Goal: Transaction & Acquisition: Purchase product/service

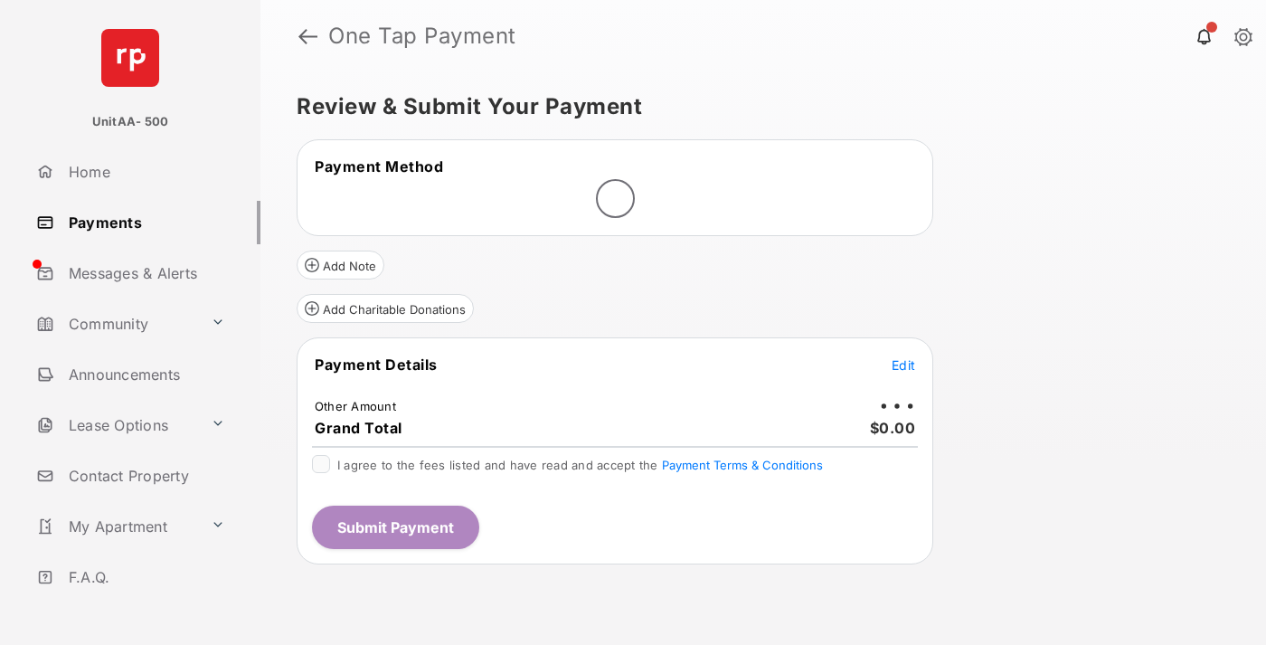
click at [903, 364] on span "Edit" at bounding box center [904, 364] width 24 height 15
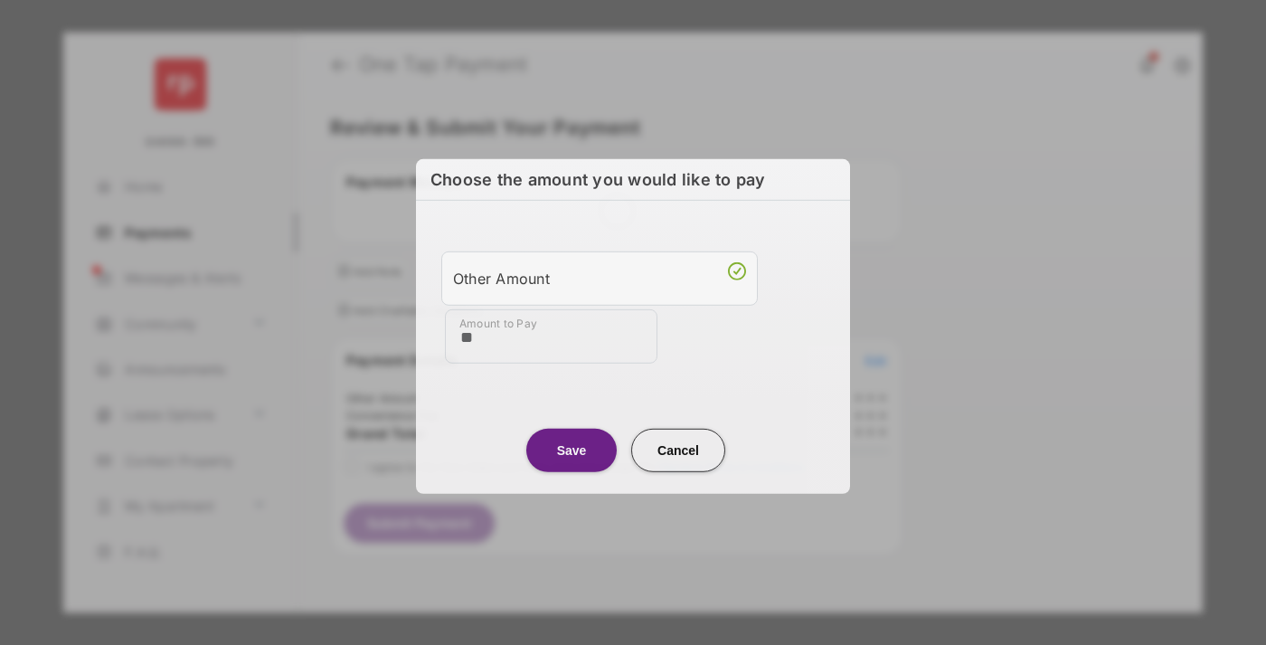
type input "**"
click at [571, 447] on button "Save" at bounding box center [571, 449] width 90 height 43
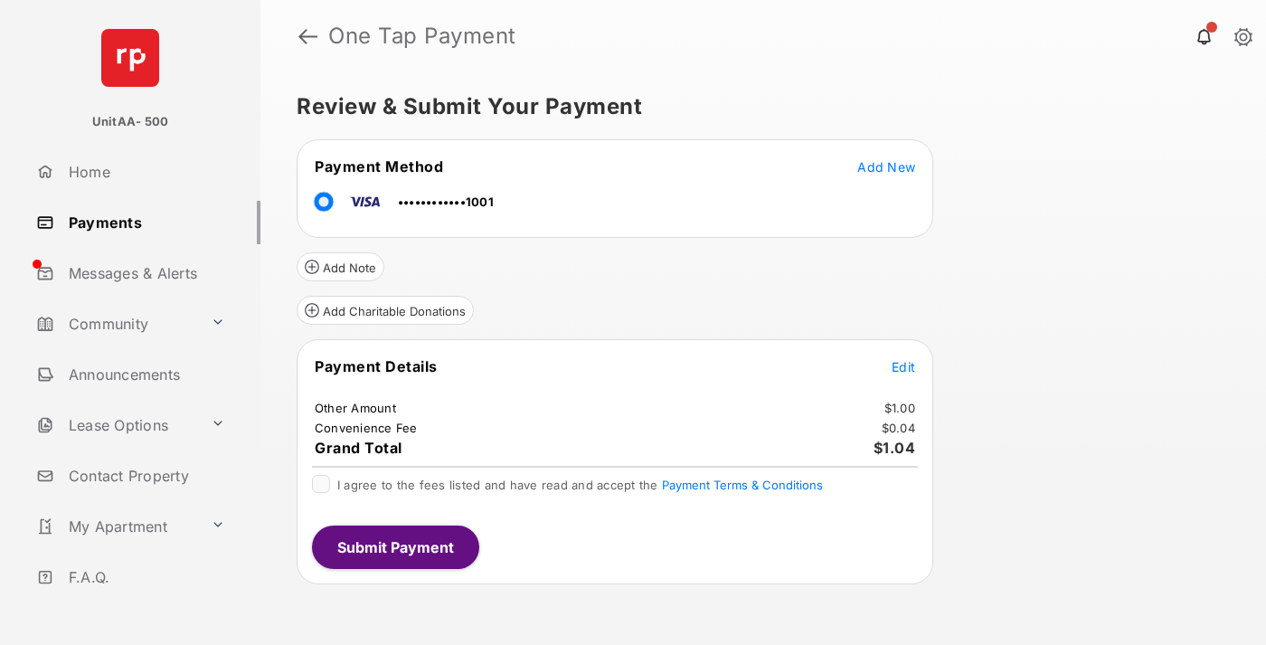
click at [903, 366] on span "Edit" at bounding box center [904, 366] width 24 height 15
click at [394, 546] on button "Submit Payment" at bounding box center [395, 546] width 167 height 43
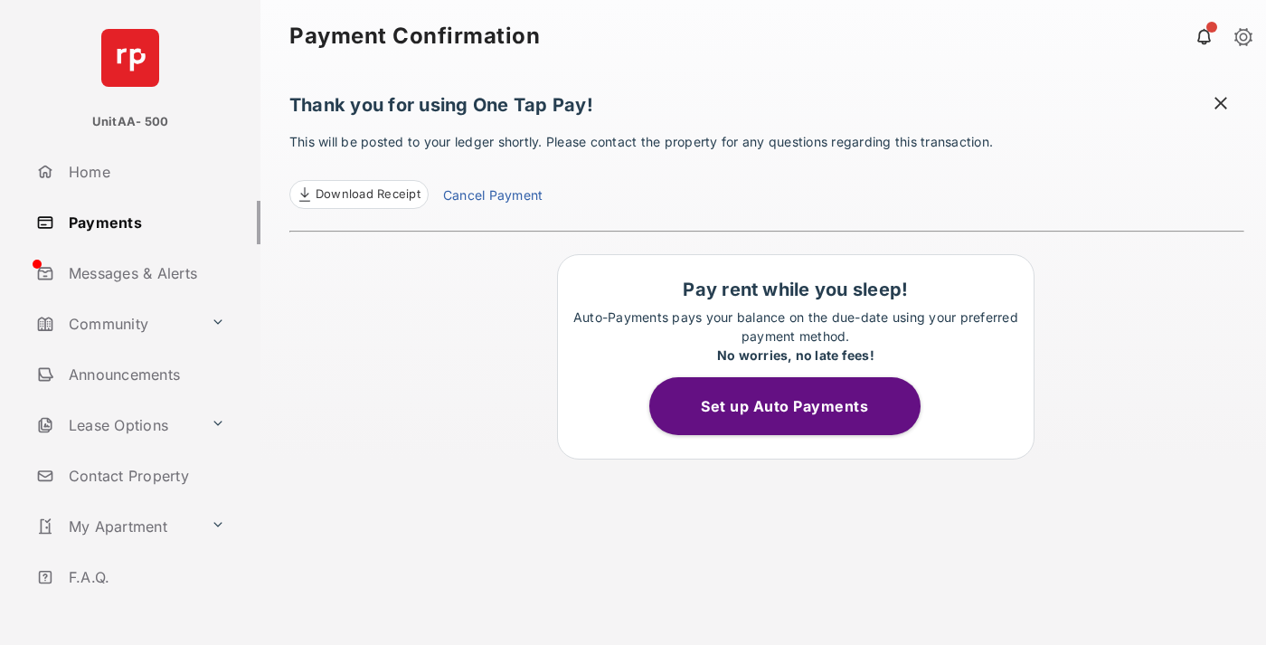
click at [141, 222] on link "Payments" at bounding box center [144, 222] width 231 height 43
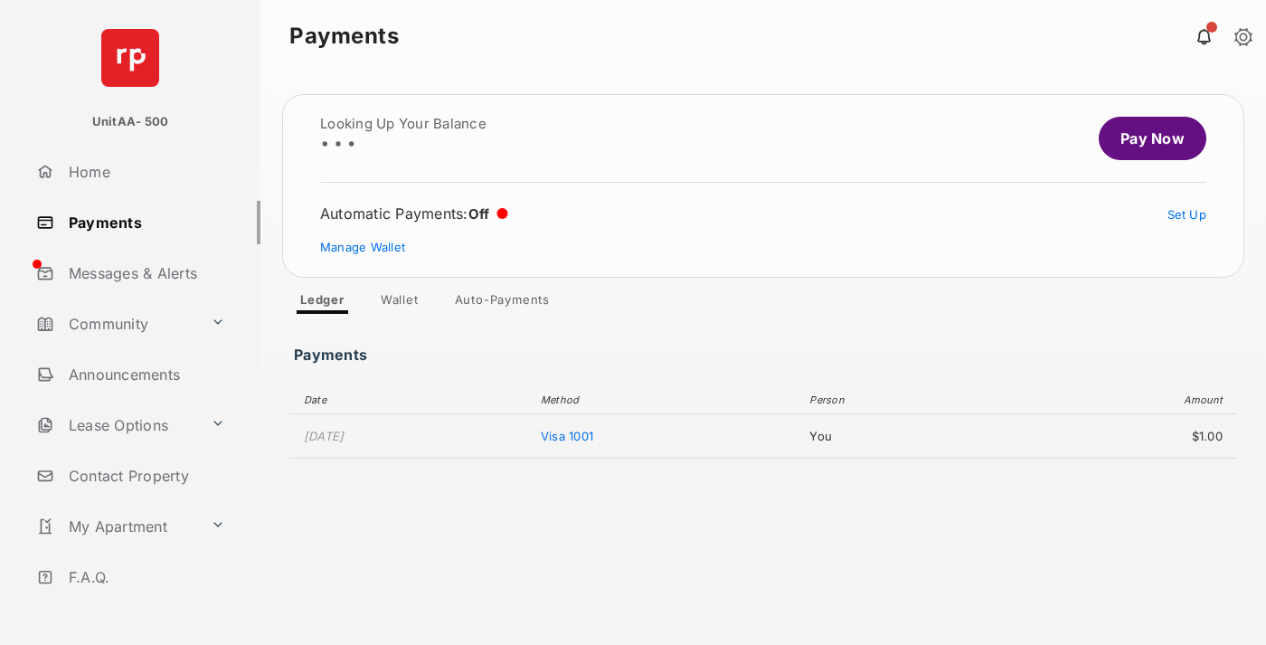
click at [1145, 138] on link "Pay Now" at bounding box center [1153, 138] width 108 height 43
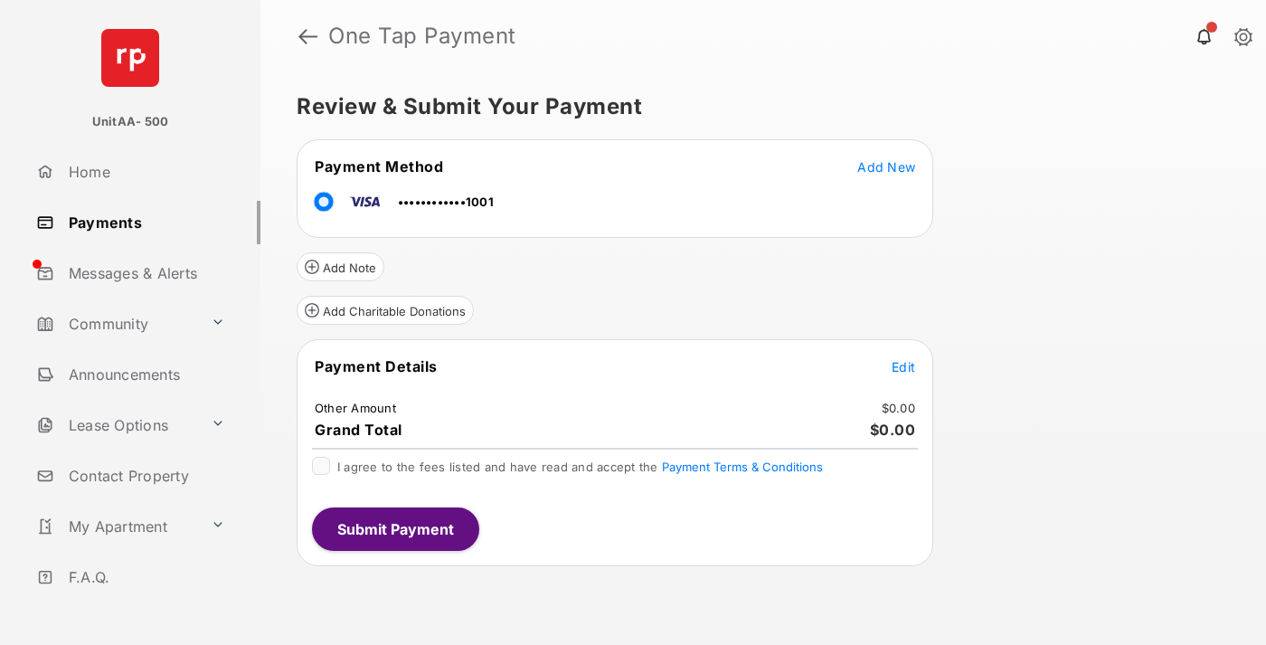
click at [903, 366] on span "Edit" at bounding box center [904, 366] width 24 height 15
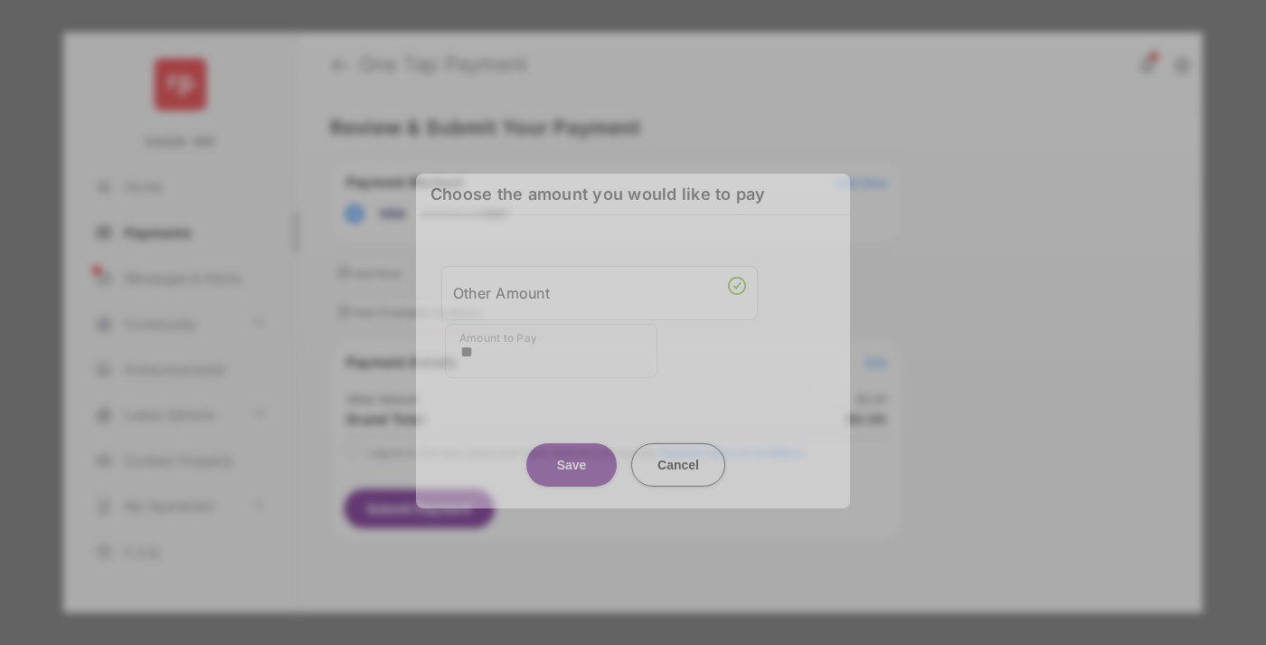
type input "**"
click at [571, 455] on button "Save" at bounding box center [571, 463] width 90 height 43
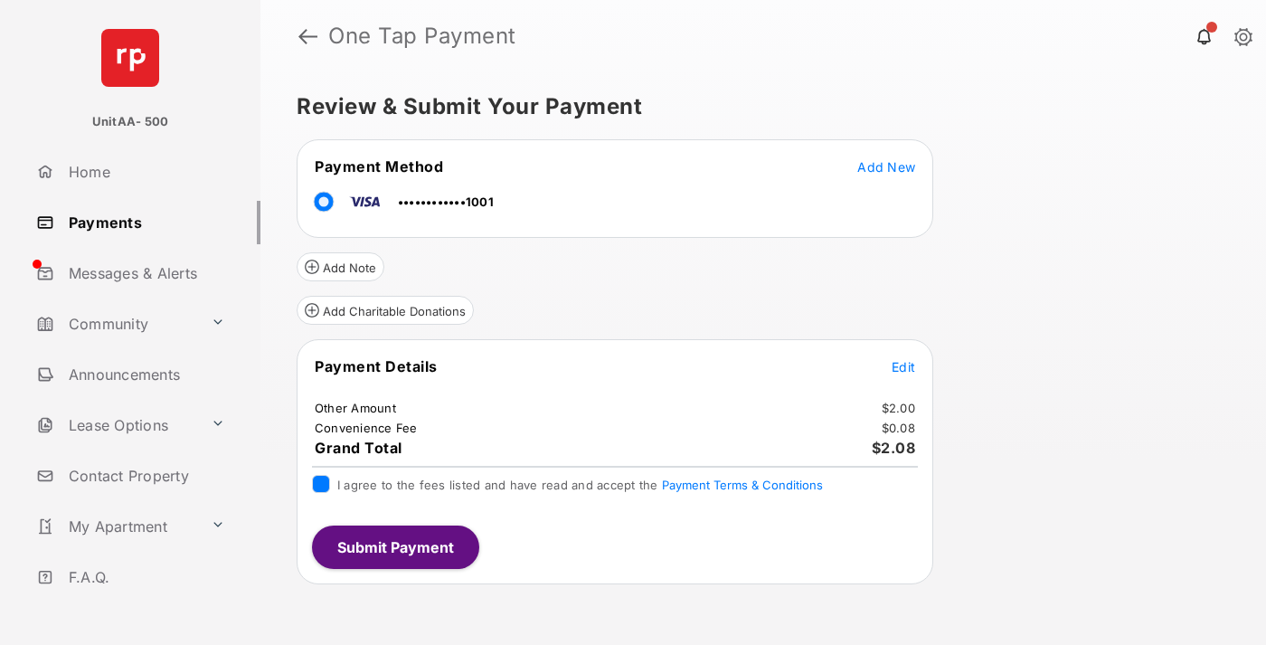
click at [394, 546] on button "Submit Payment" at bounding box center [395, 546] width 167 height 43
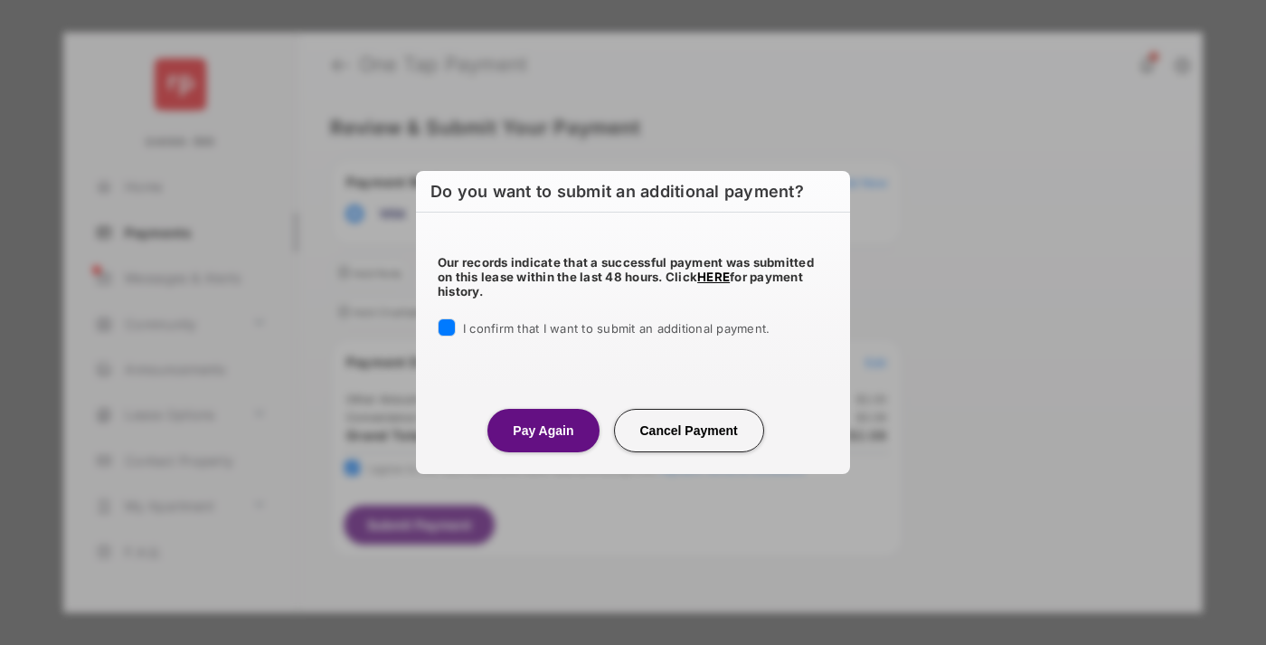
click at [543, 430] on button "Pay Again" at bounding box center [542, 430] width 111 height 43
